Goal: Task Accomplishment & Management: Manage account settings

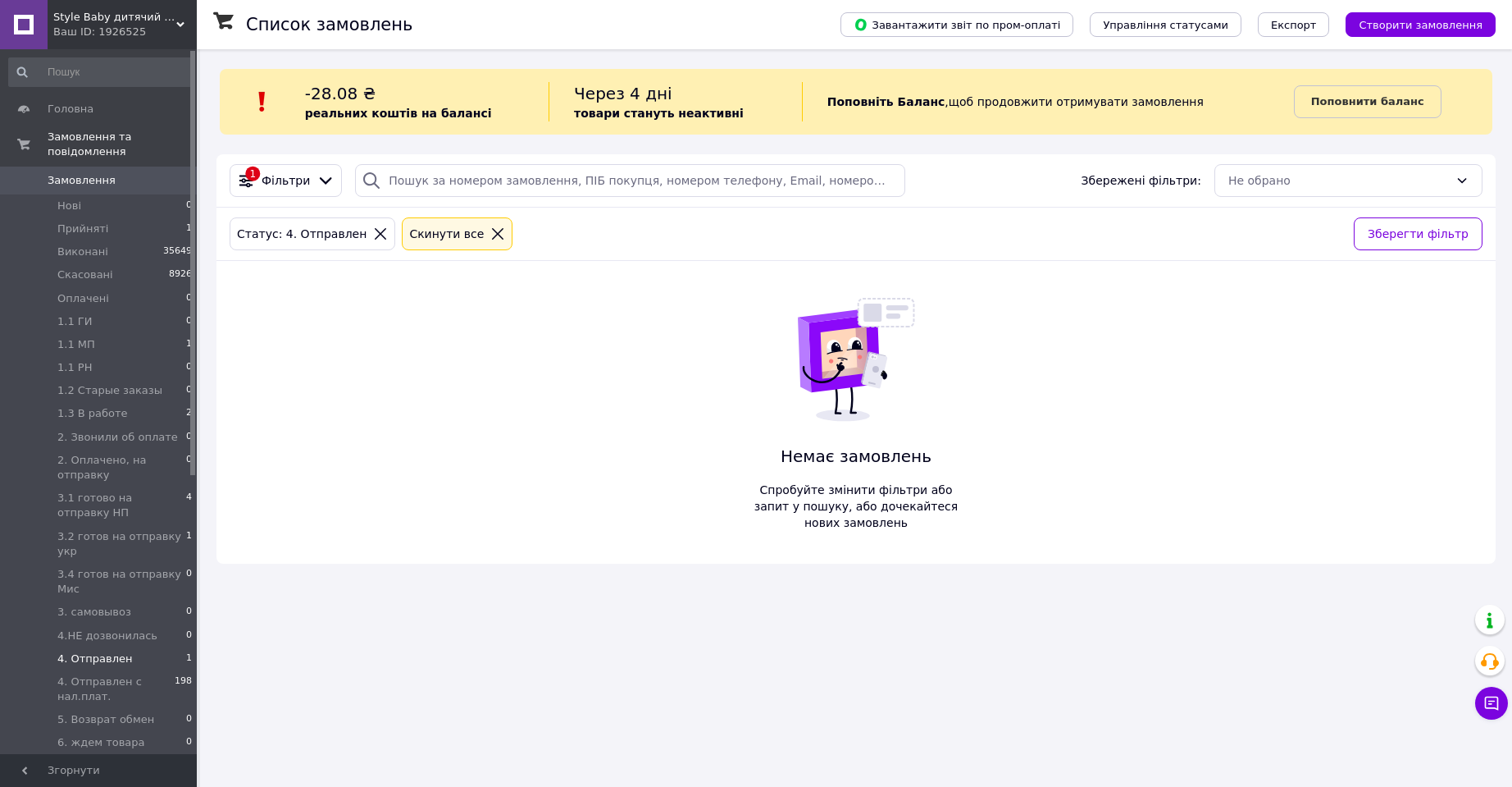
click at [77, 173] on span "Замовлення" at bounding box center [82, 180] width 68 height 15
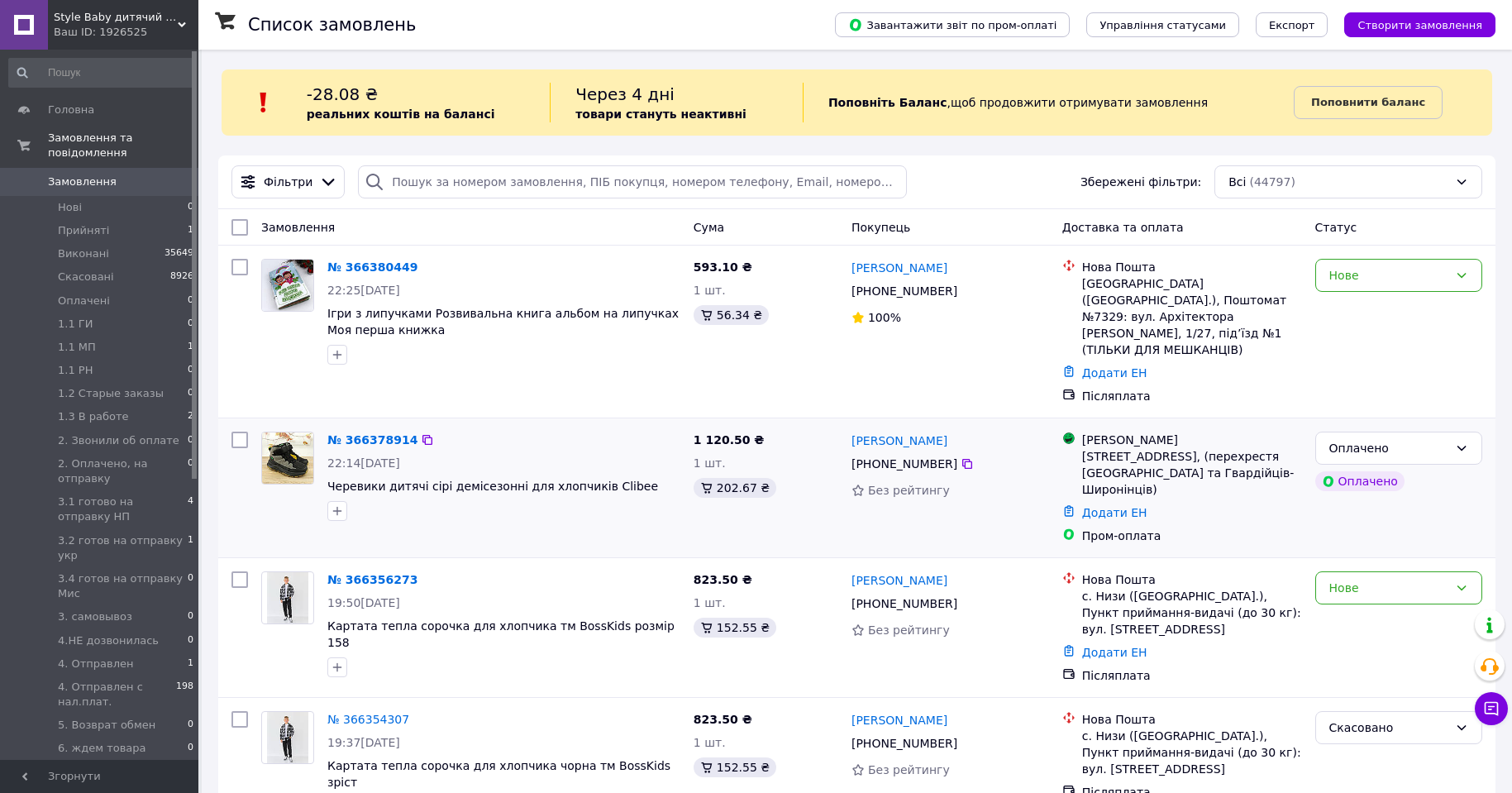
scroll to position [83, 0]
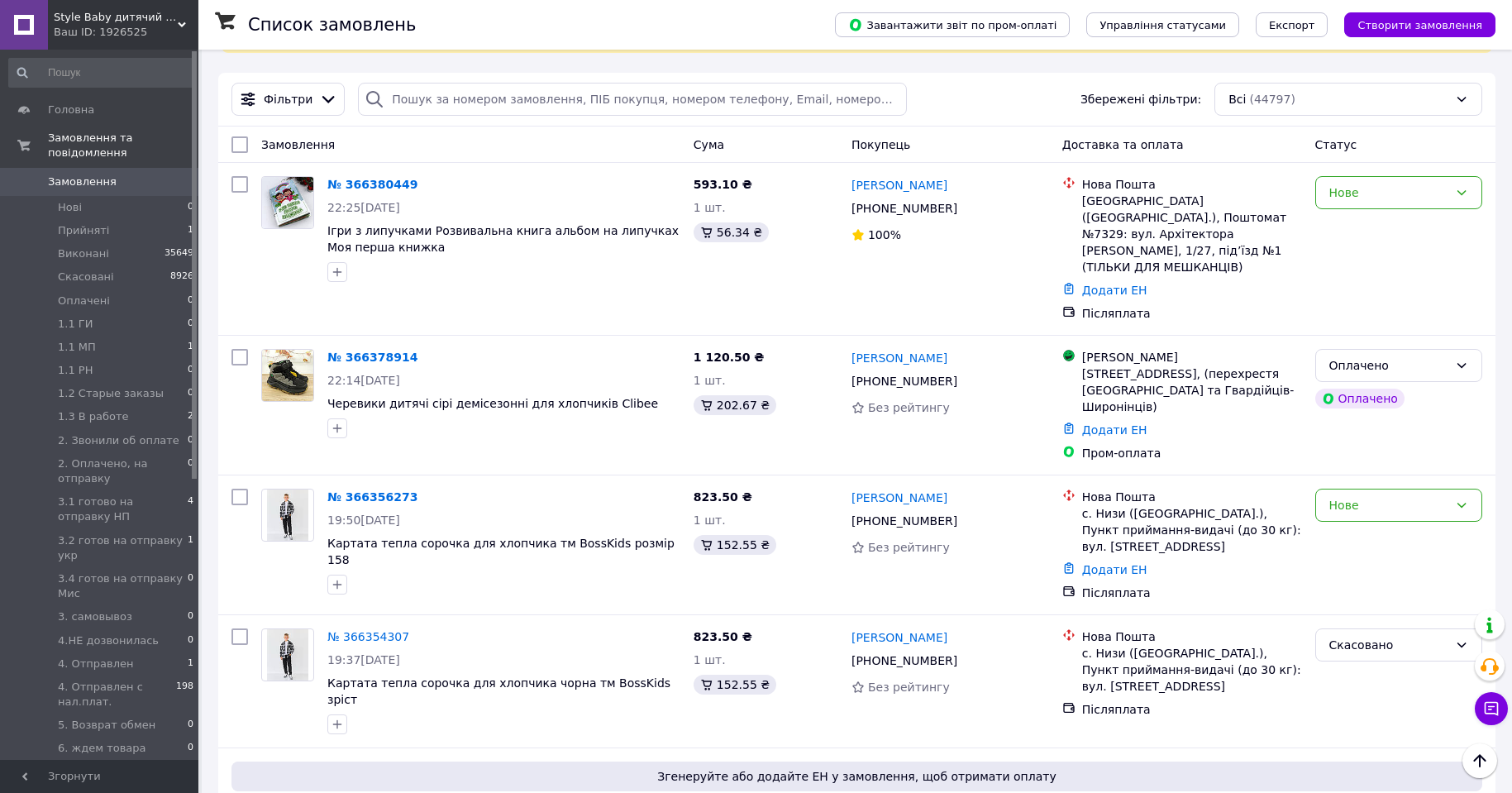
click at [159, 24] on span "Style Baby дитячий магазин" at bounding box center [115, 17] width 124 height 15
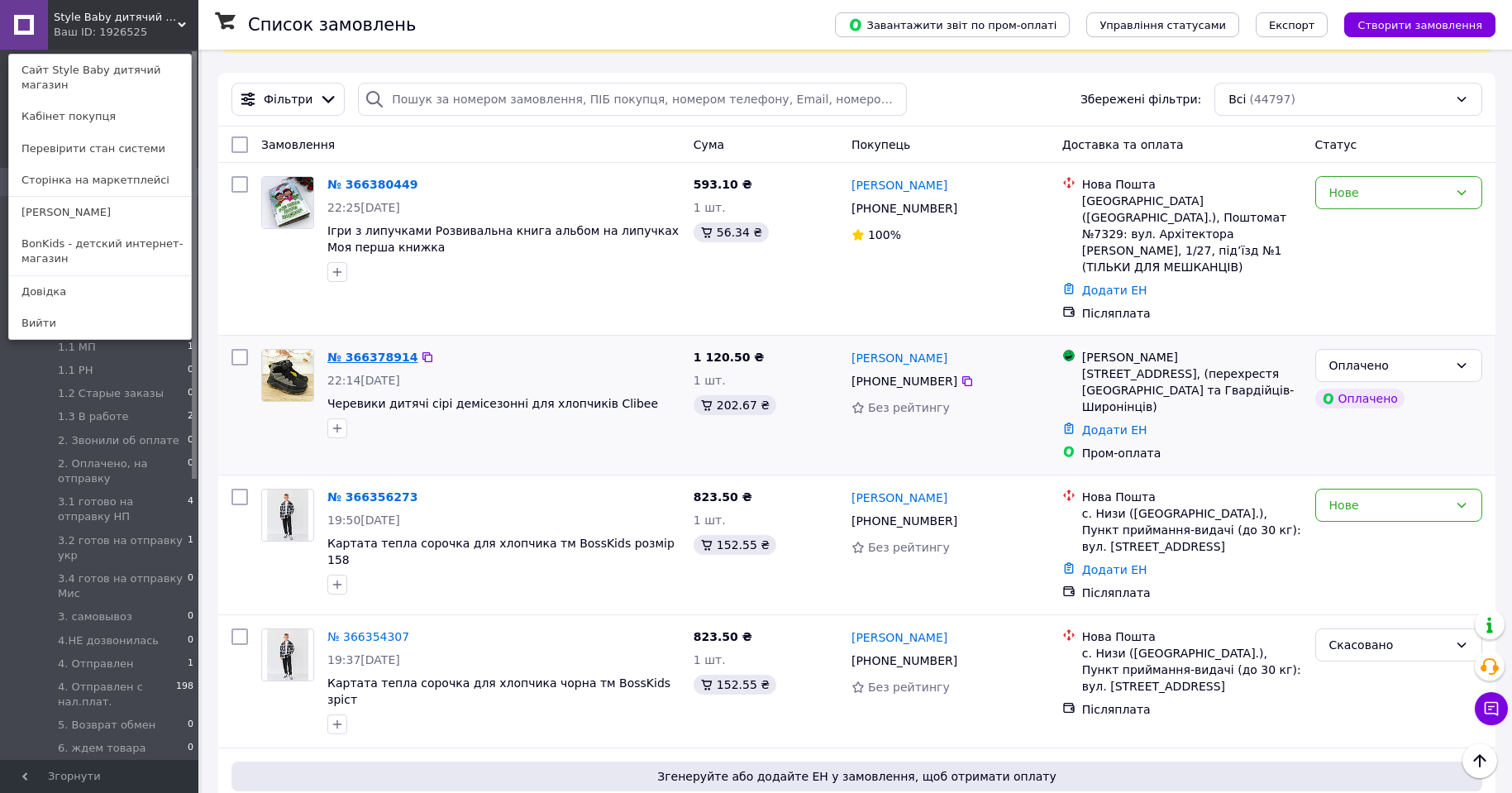
click at [381, 350] on link "№ 366378914" at bounding box center [372, 357] width 90 height 13
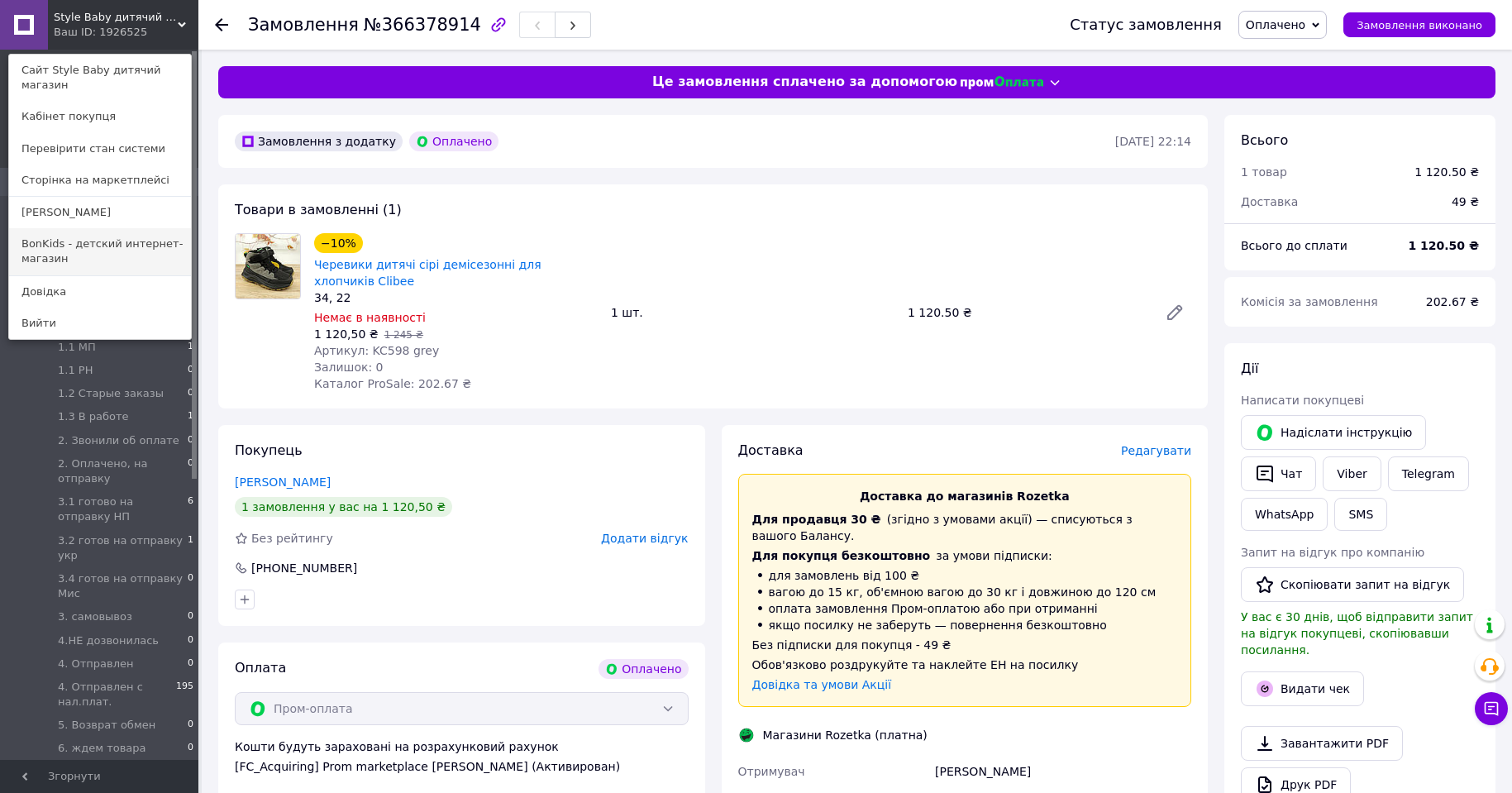
click at [97, 244] on link "BonKids - детский интернет-магазин" at bounding box center [100, 252] width 182 height 47
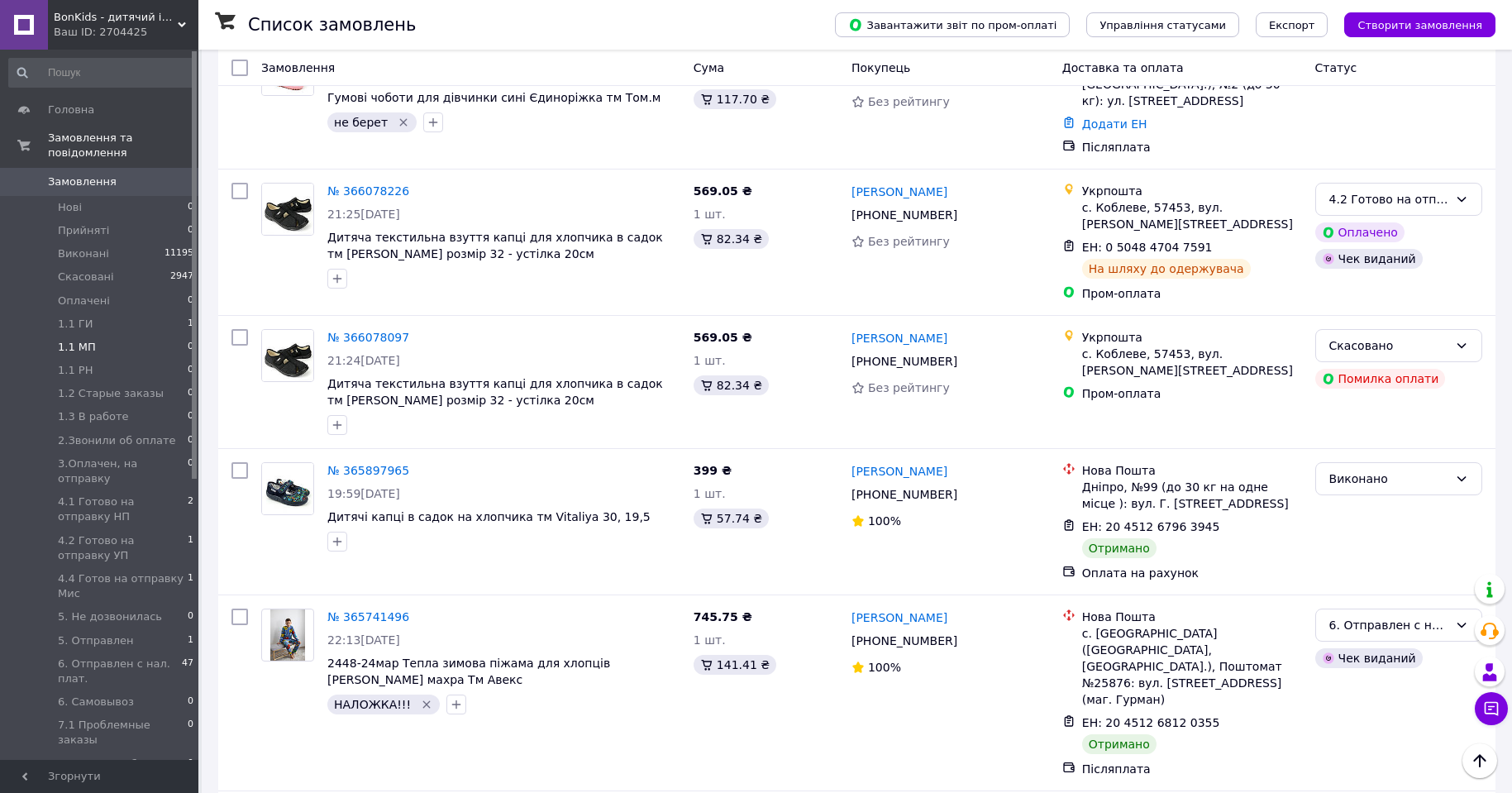
scroll to position [330, 0]
